Goal: Transaction & Acquisition: Purchase product/service

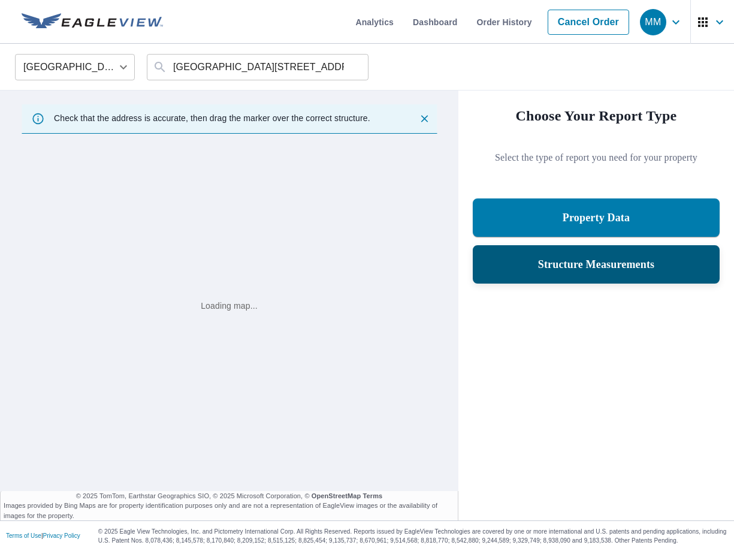
click at [505, 269] on div "Structure Measurements" at bounding box center [596, 264] width 216 height 22
